Goal: Transaction & Acquisition: Purchase product/service

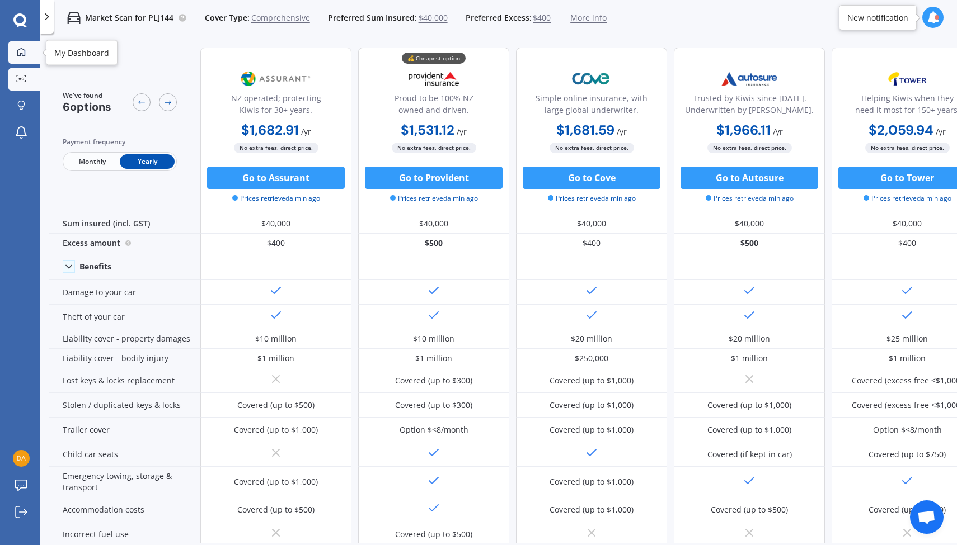
click at [25, 53] on icon at bounding box center [21, 52] width 8 height 8
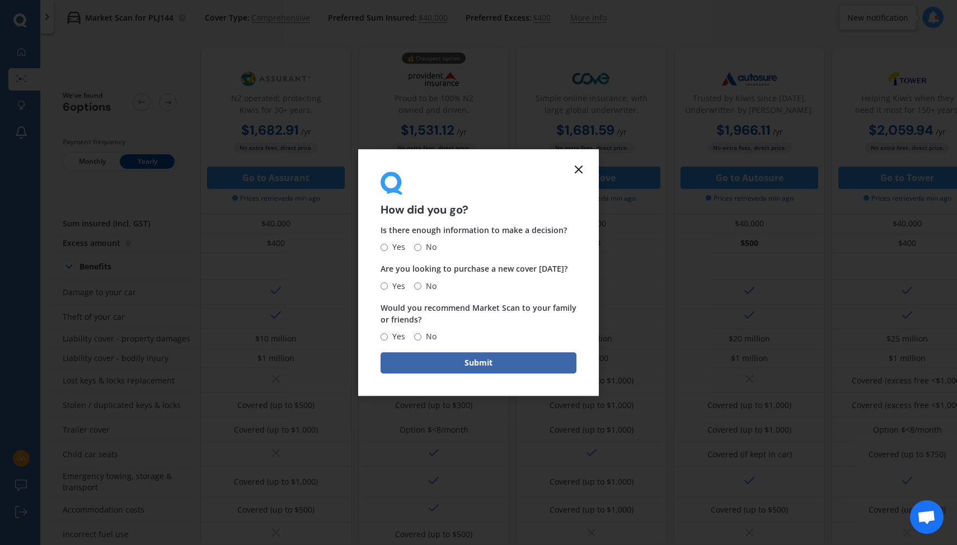
click at [385, 248] on input "Yes" at bounding box center [383, 247] width 7 height 7
radio input "true"
click at [416, 286] on input "No" at bounding box center [417, 285] width 7 height 7
radio input "true"
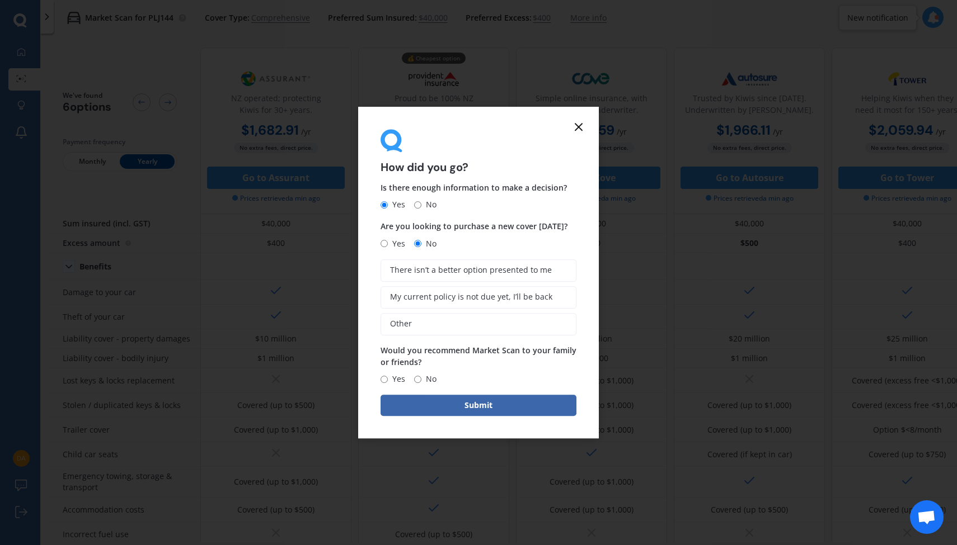
click at [418, 380] on input "No" at bounding box center [417, 379] width 7 height 7
radio input "true"
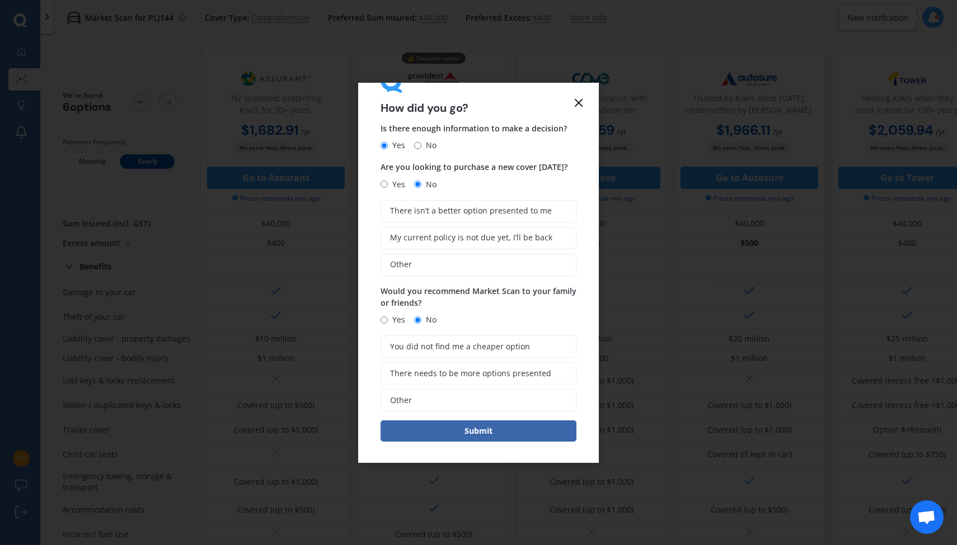
scroll to position [35, 0]
click at [439, 372] on span "There needs to be more options presented" at bounding box center [470, 375] width 161 height 10
click at [0, 0] on input "There needs to be more options presented" at bounding box center [0, 0] width 0 height 0
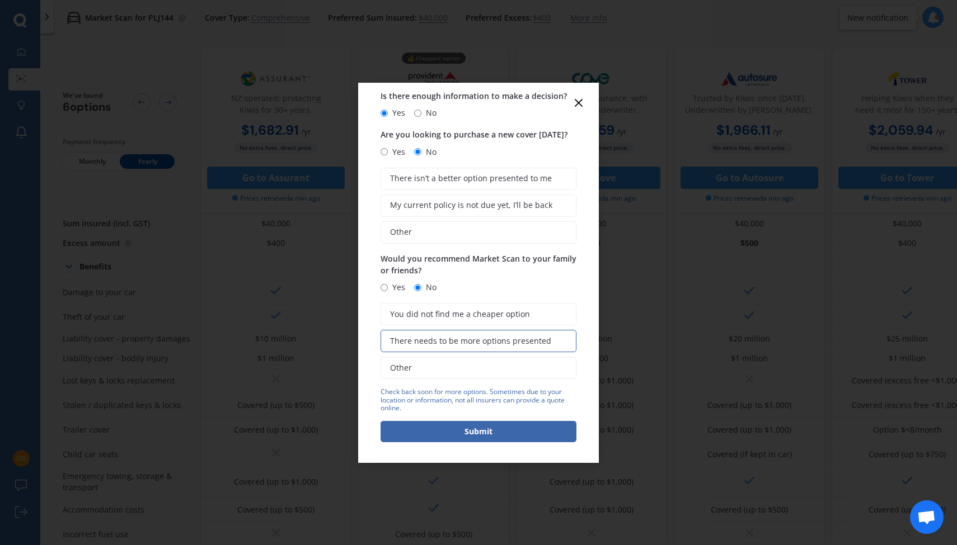
scroll to position [67, 0]
click at [470, 431] on button "Submit" at bounding box center [478, 432] width 196 height 21
click at [581, 101] on line at bounding box center [578, 103] width 7 height 7
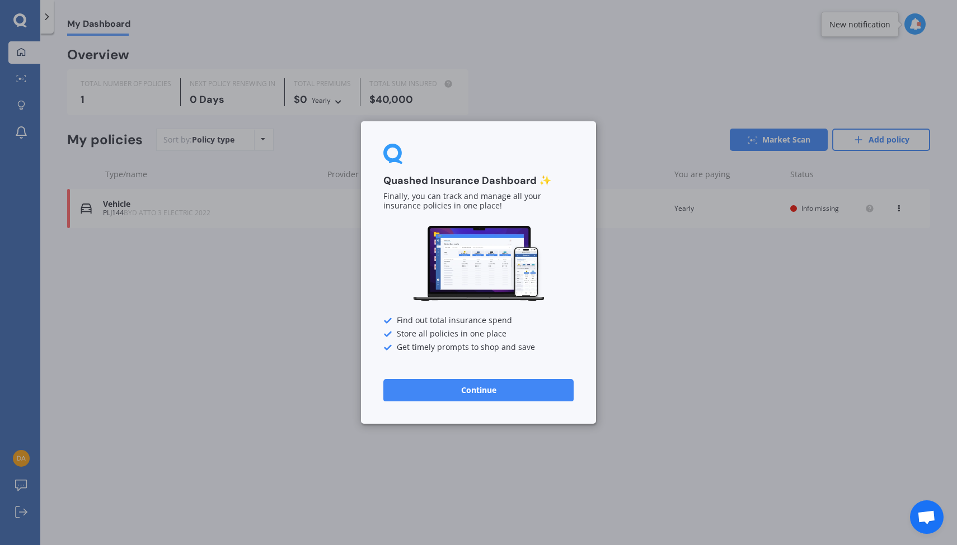
click at [466, 390] on button "Continue" at bounding box center [478, 390] width 190 height 22
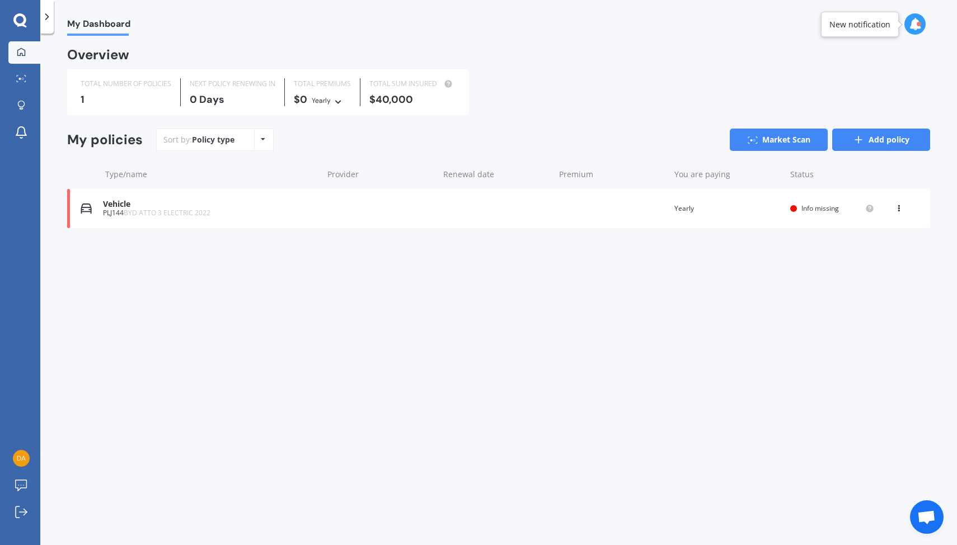
click at [867, 139] on link "Add policy" at bounding box center [881, 140] width 98 height 22
click at [22, 515] on icon at bounding box center [21, 512] width 12 height 12
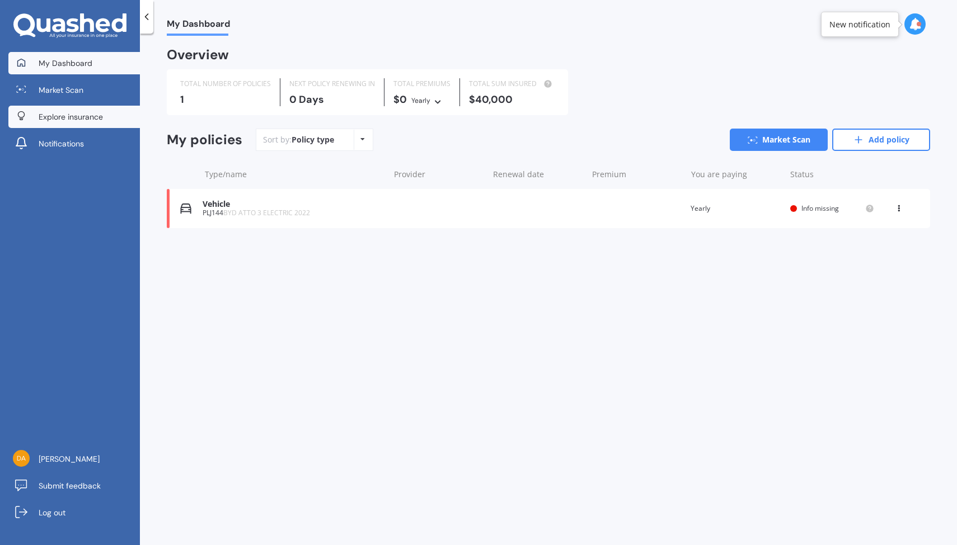
click at [92, 114] on span "Explore insurance" at bounding box center [71, 116] width 64 height 11
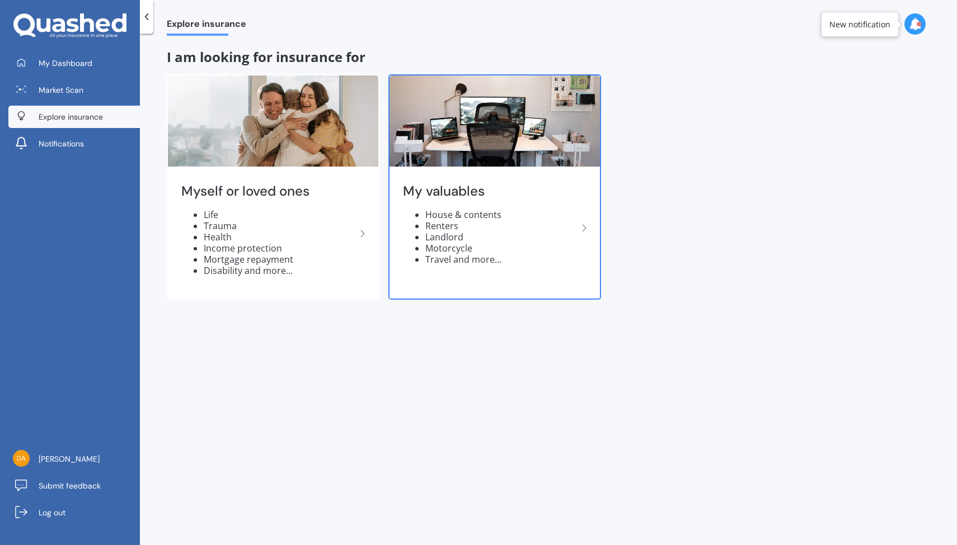
click at [439, 210] on li "House & contents" at bounding box center [501, 214] width 152 height 11
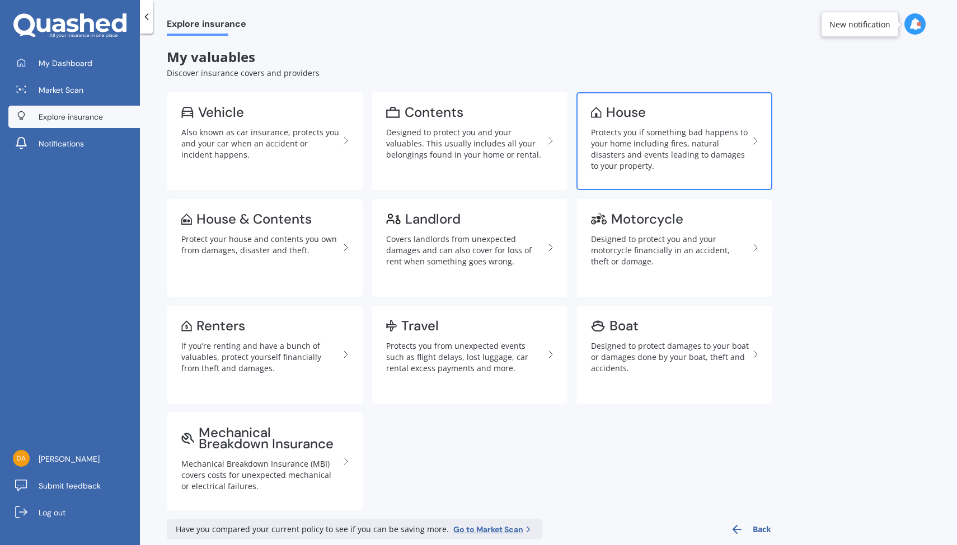
click at [632, 151] on div "Protects you if something bad happens to your home including fires, natural dis…" at bounding box center [670, 149] width 158 height 45
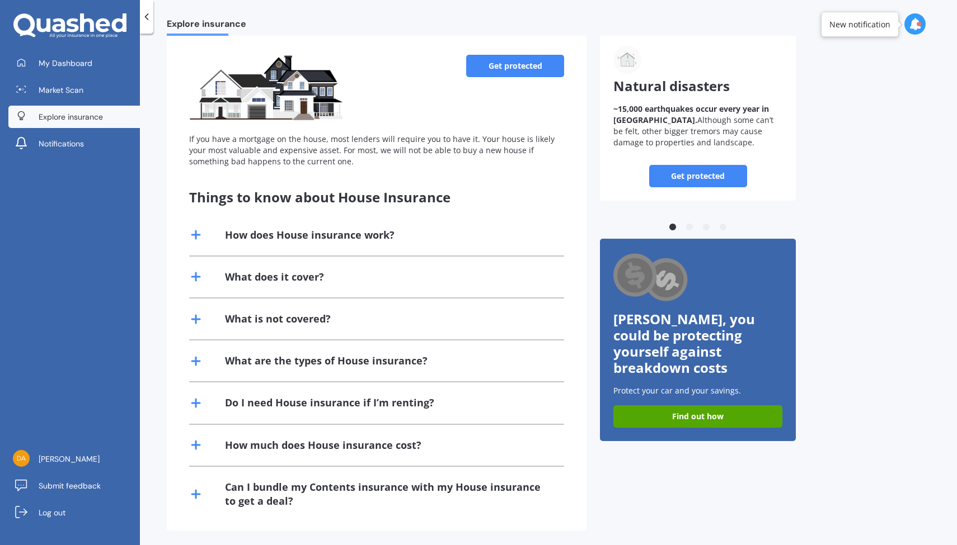
click at [452, 484] on div "Can I bundle my Contents insurance with my House insurance to get a deal?" at bounding box center [388, 495] width 326 height 28
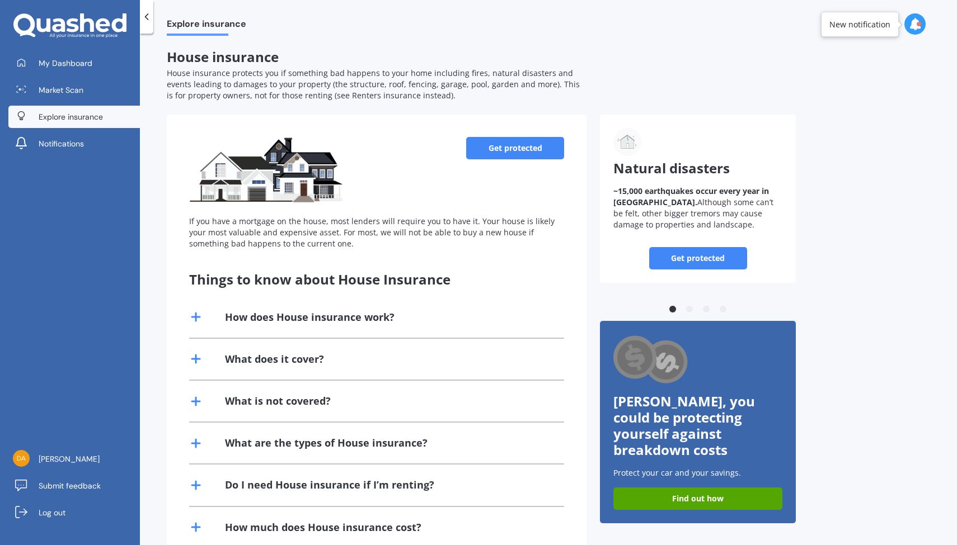
click at [514, 147] on link "Get protected" at bounding box center [515, 148] width 98 height 22
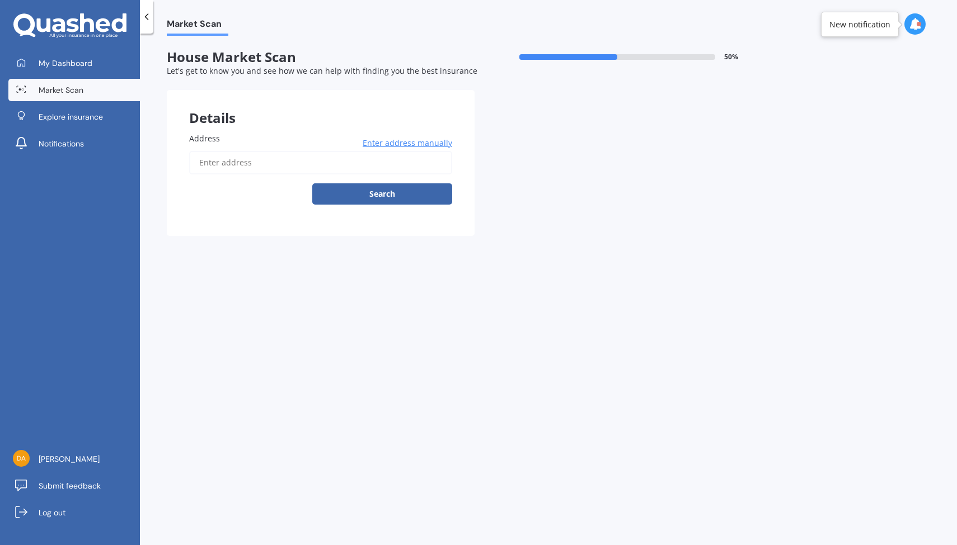
click at [343, 163] on input "Address" at bounding box center [320, 162] width 263 height 23
type input "[STREET_ADDRESS]"
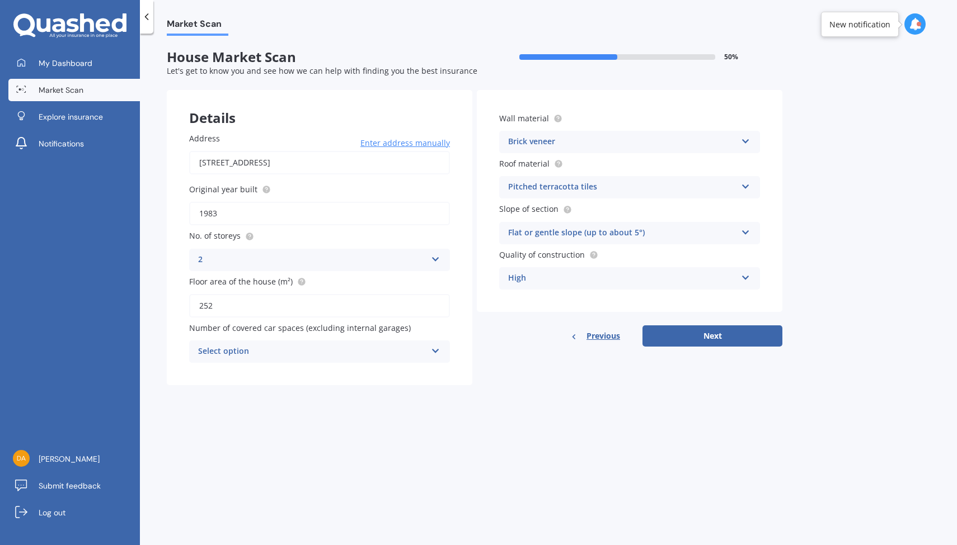
click at [436, 255] on icon at bounding box center [436, 257] width 10 height 8
click at [407, 317] on div "3" at bounding box center [320, 322] width 260 height 20
click at [699, 337] on button "Next" at bounding box center [712, 336] width 140 height 21
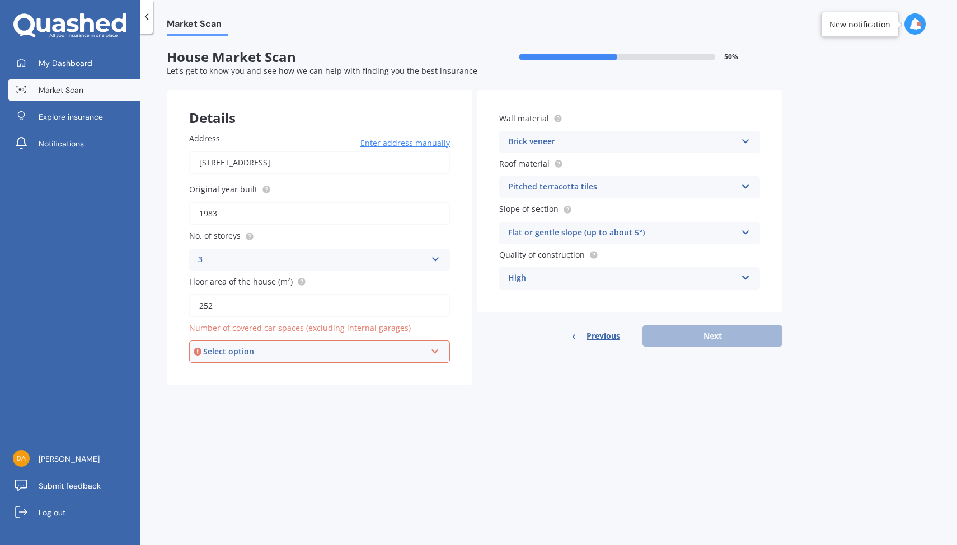
click at [437, 350] on icon at bounding box center [435, 350] width 10 height 8
click at [431, 366] on div "0" at bounding box center [319, 373] width 258 height 20
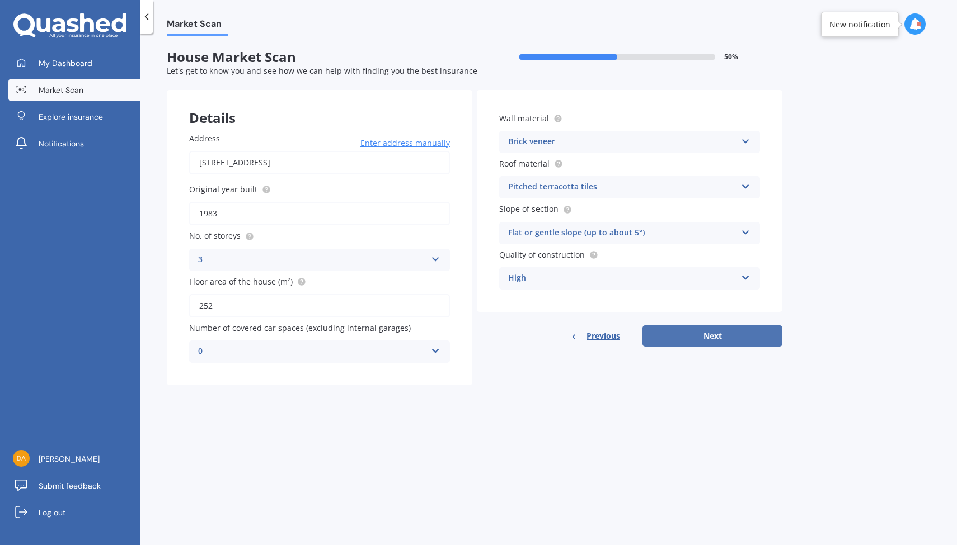
click at [713, 333] on button "Next" at bounding box center [712, 336] width 140 height 21
select select "21"
select select "09"
select select "1948"
